Goal: Understand process/instructions: Learn how to perform a task or action

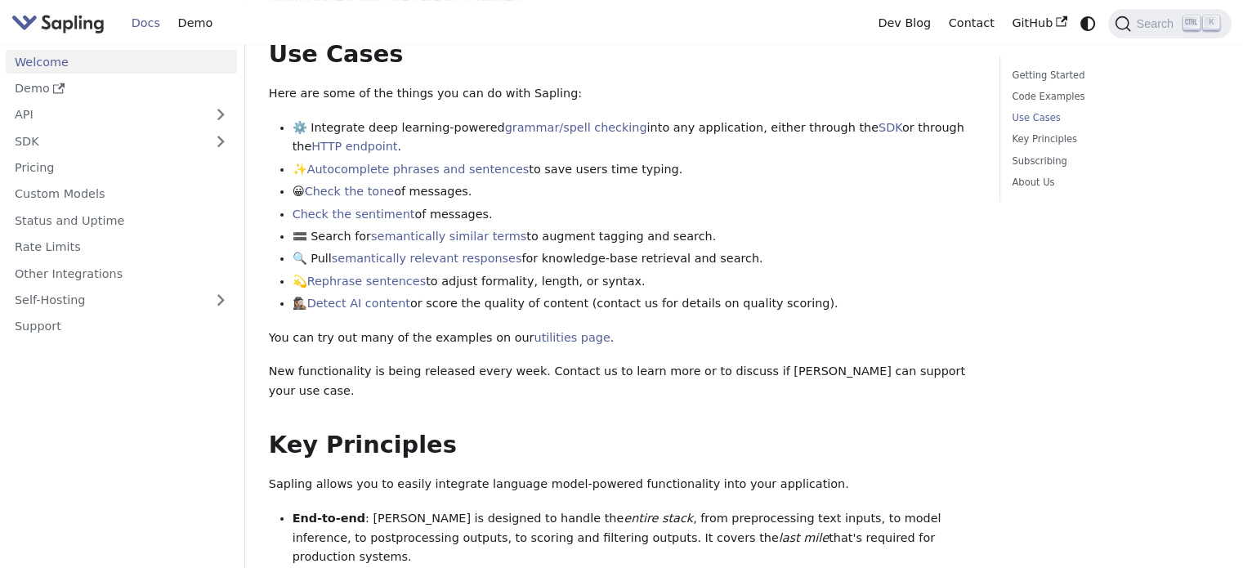
scroll to position [654, 0]
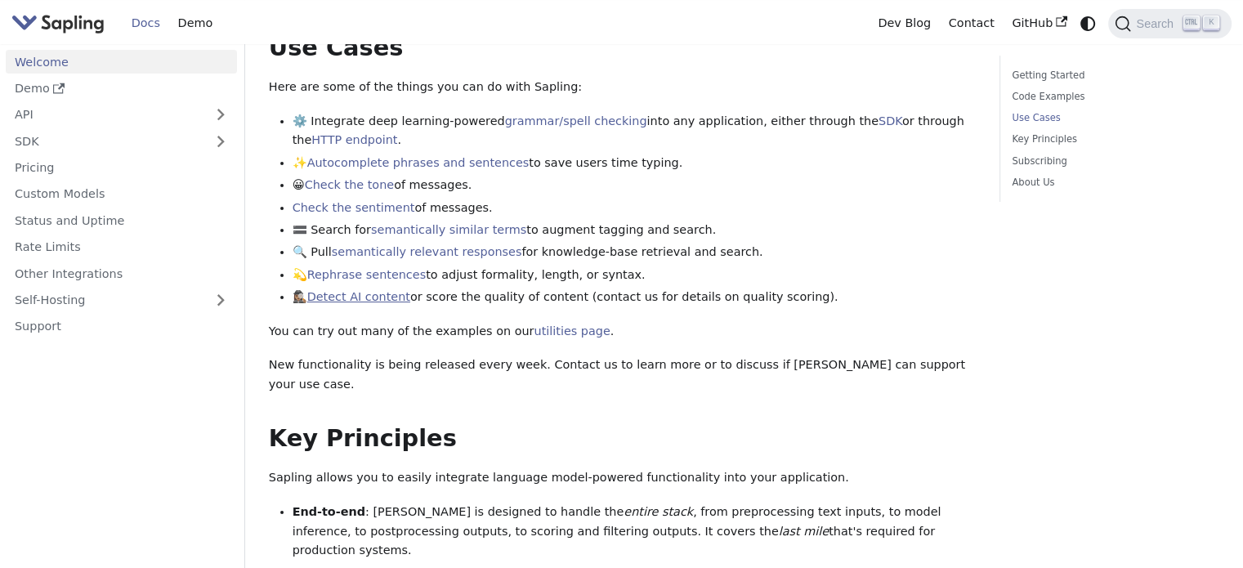
click at [369, 301] on link "Detect AI content" at bounding box center [358, 296] width 103 height 13
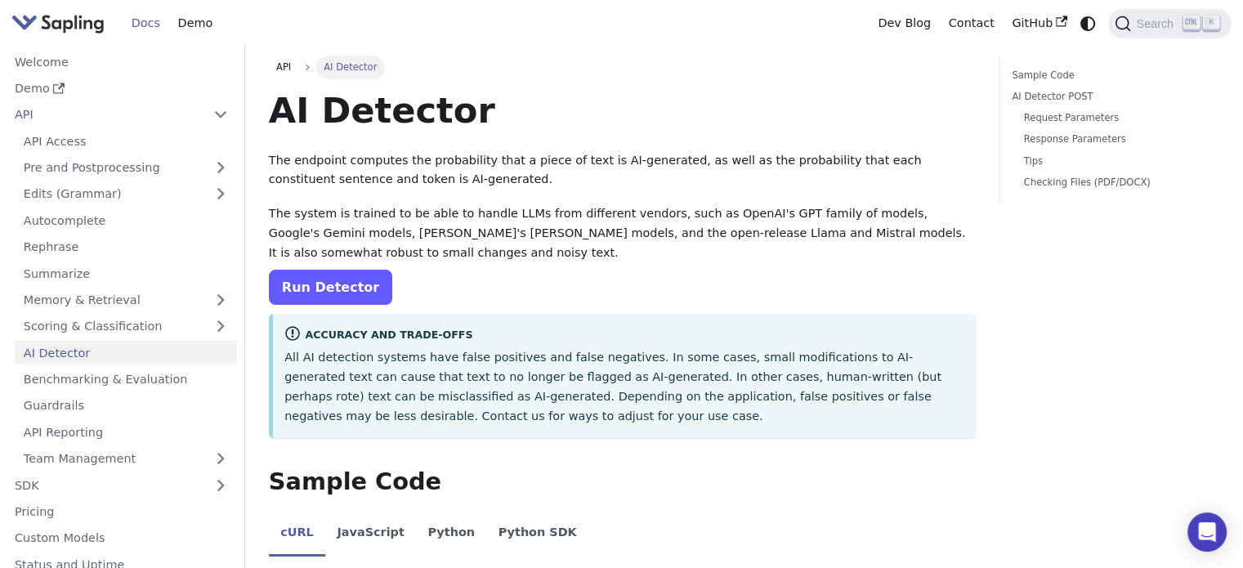
click at [328, 288] on link "Run Detector" at bounding box center [330, 287] width 123 height 35
click at [377, 207] on p "The system is trained to be able to handle LLMs from different vendors, such as…" at bounding box center [622, 233] width 707 height 58
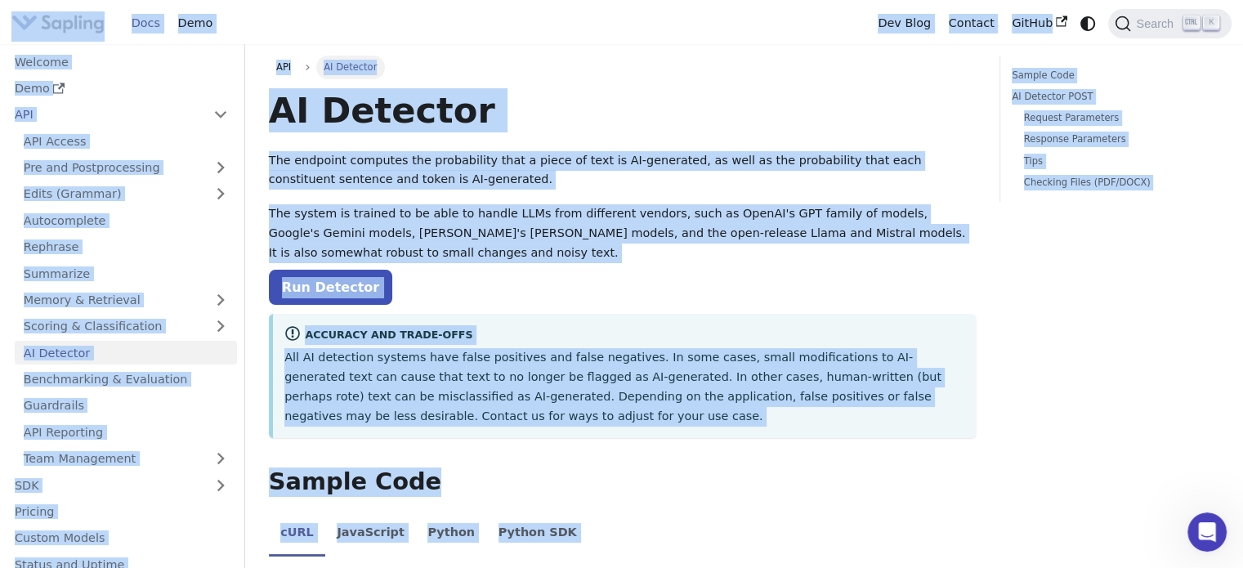
click at [378, 209] on p "The system is trained to be able to handle LLMs from different vendors, such as…" at bounding box center [622, 233] width 707 height 58
click at [332, 185] on p "The endpoint computes the probability that a piece of text is AI-generated, as …" at bounding box center [622, 170] width 707 height 39
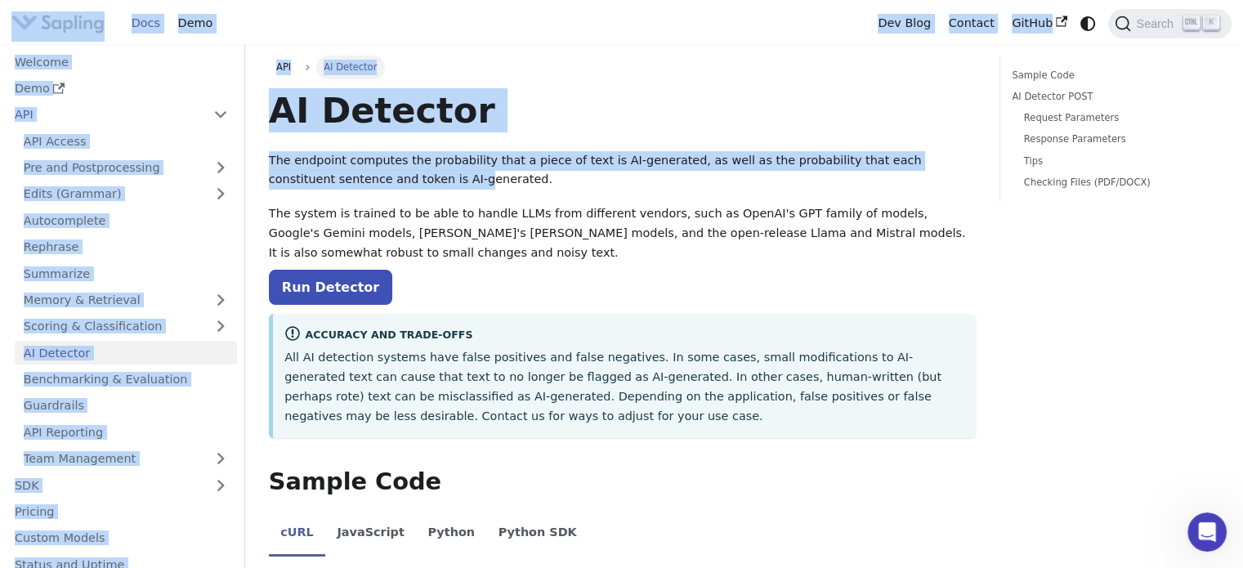
click at [332, 184] on p "The endpoint computes the probability that a piece of text is AI-generated, as …" at bounding box center [622, 170] width 707 height 39
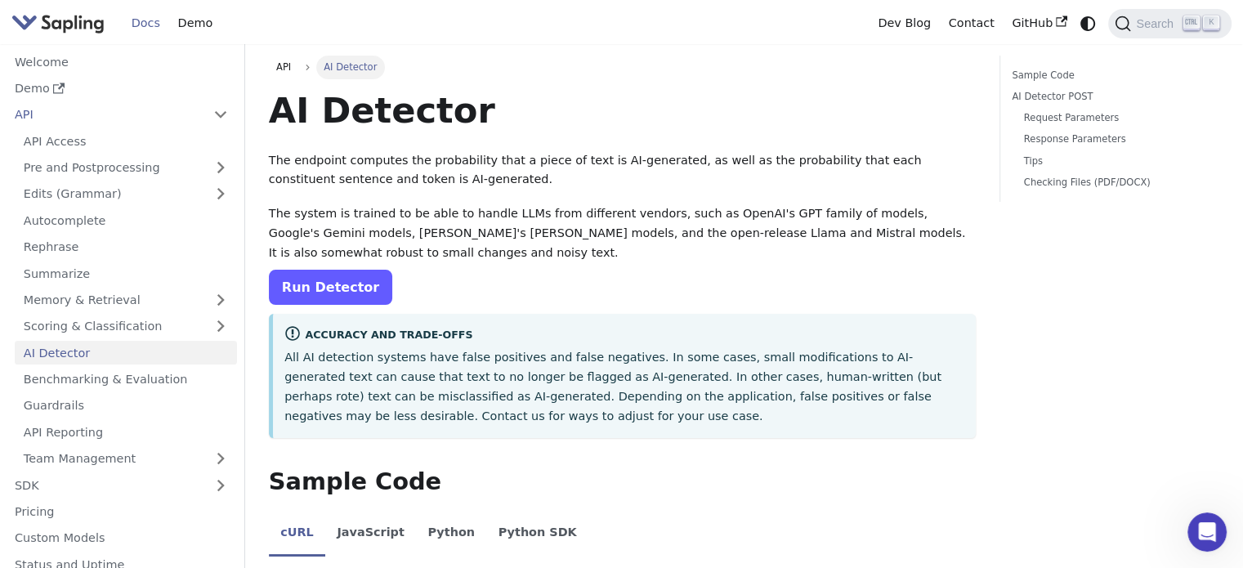
click at [314, 283] on link "Run Detector" at bounding box center [330, 287] width 123 height 35
